Goal: Information Seeking & Learning: Learn about a topic

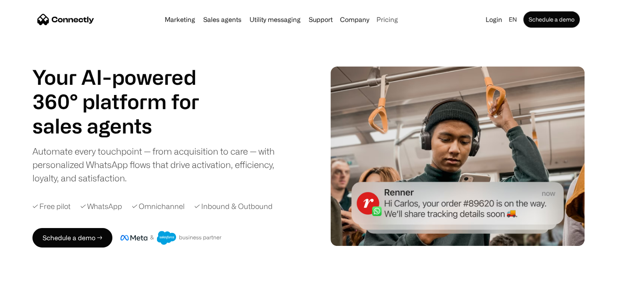
click at [388, 19] on link "Pricing" at bounding box center [387, 19] width 28 height 6
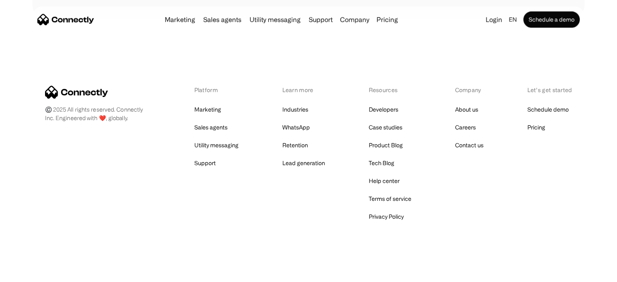
scroll to position [459, 0]
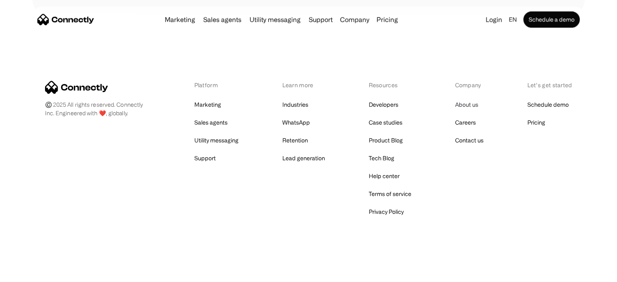
click at [463, 100] on link "About us" at bounding box center [466, 104] width 23 height 11
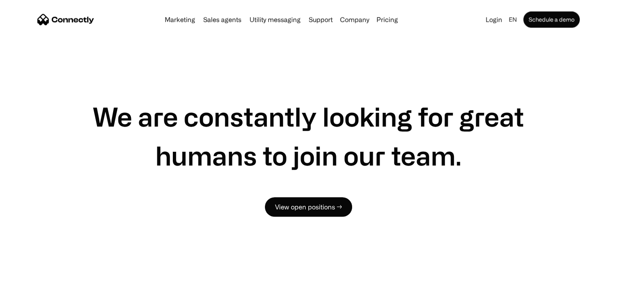
scroll to position [501, 0]
